Goal: Check status: Check status

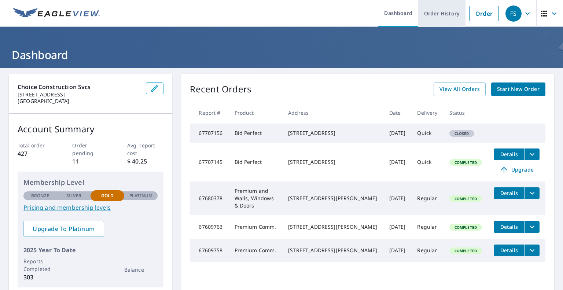
click at [438, 14] on link "Order History" at bounding box center [441, 13] width 47 height 27
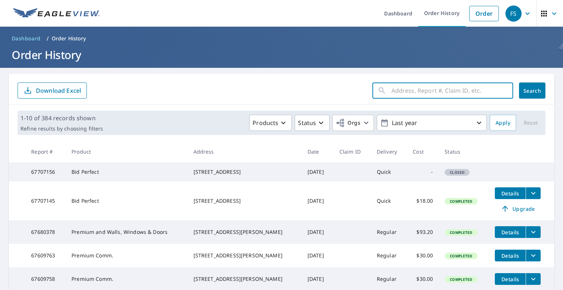
click at [422, 85] on input "text" at bounding box center [453, 90] width 122 height 21
type input "kneelboat"
click button "Search" at bounding box center [532, 90] width 26 height 16
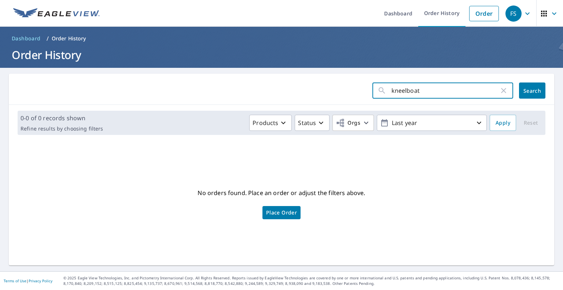
click at [429, 88] on input "kneelboat" at bounding box center [446, 90] width 108 height 21
type input "k"
